Goal: Find specific page/section

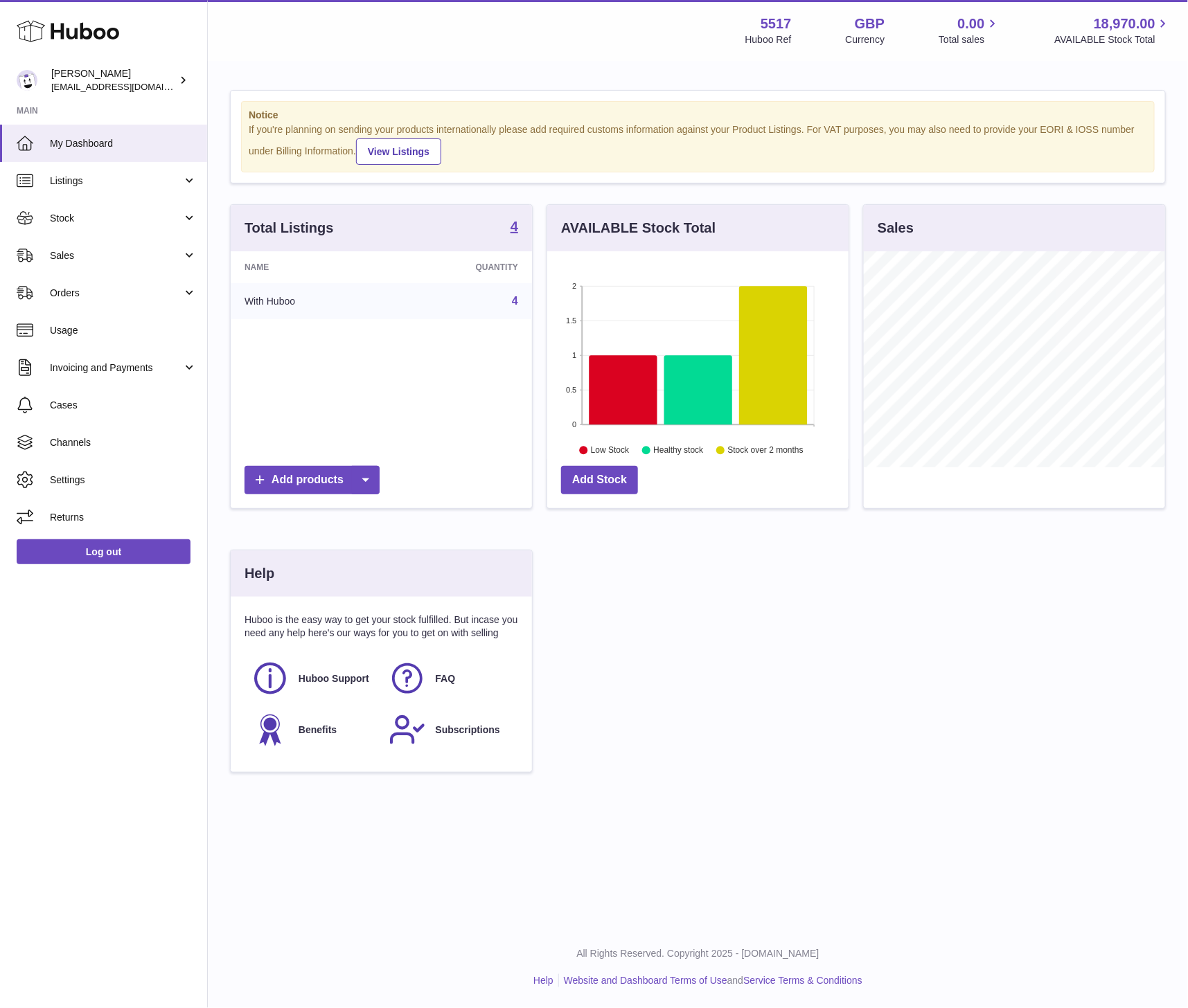
scroll to position [216, 301]
click at [115, 262] on link "Sales" at bounding box center [103, 256] width 207 height 38
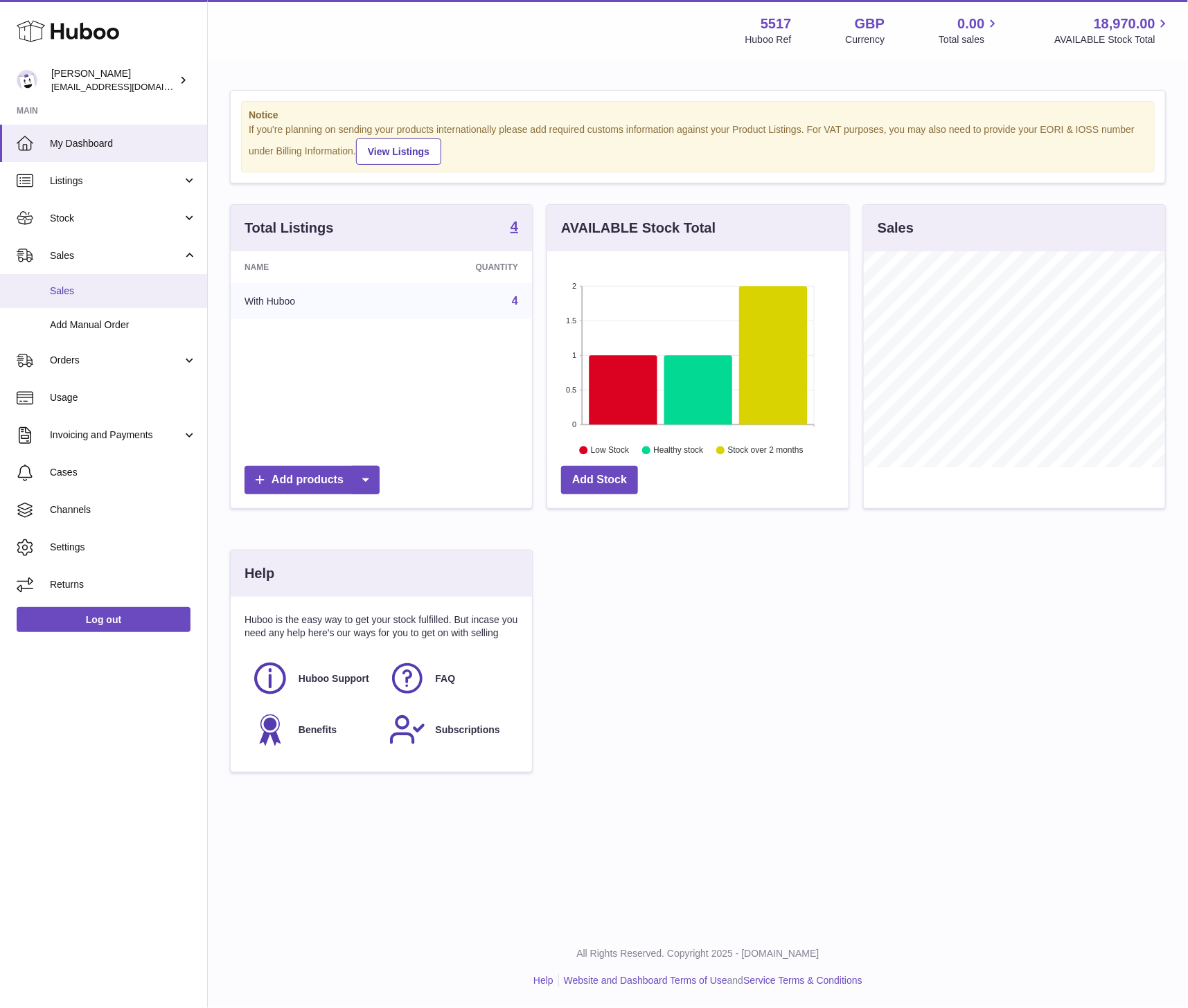
click at [86, 291] on span "Sales" at bounding box center [123, 291] width 147 height 13
